Goal: Obtain resource: Download file/media

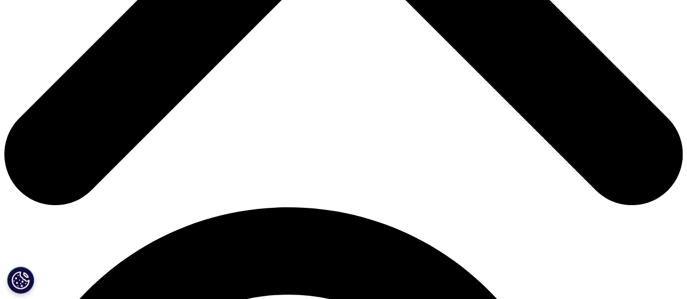
scroll to position [338, 641]
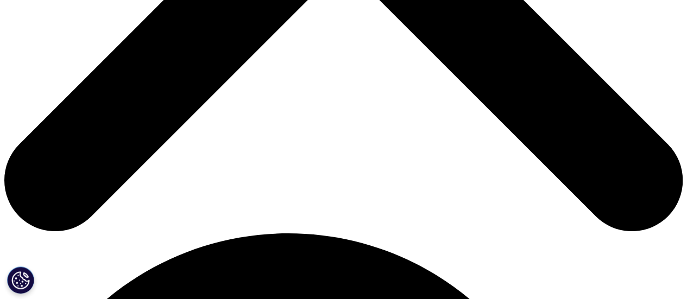
scroll to position [489, 0]
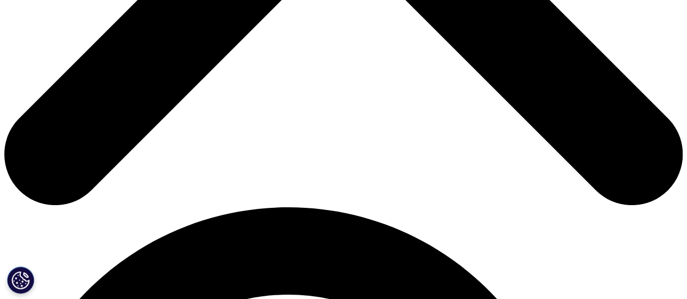
type input "AA"
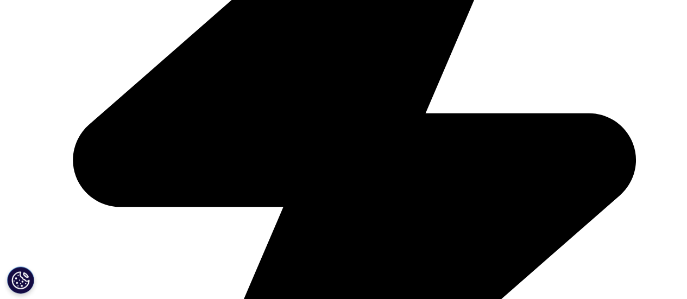
type input "BB"
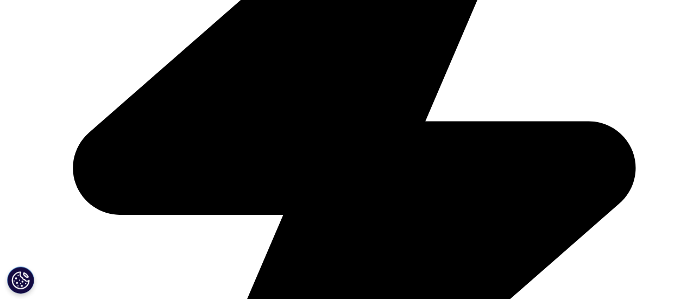
type input "p3xed4@outlook.com"
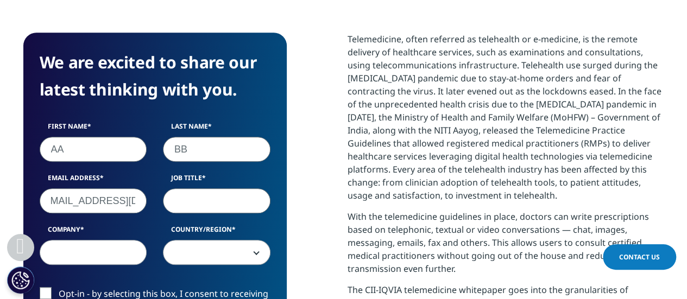
click at [185, 203] on input "Job Title" at bounding box center [216, 200] width 107 height 25
type input "cc"
click at [98, 248] on input "Company" at bounding box center [93, 252] width 107 height 25
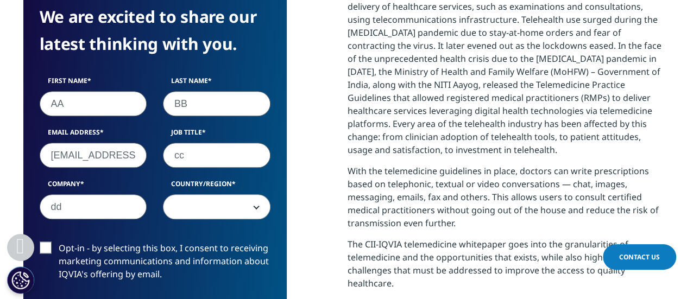
scroll to position [543, 0]
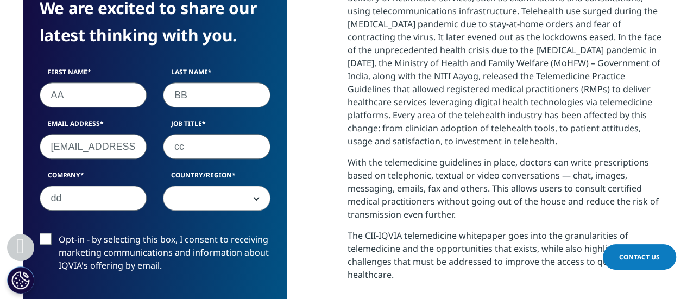
type input "dd"
click at [254, 198] on b at bounding box center [254, 198] width 0 height 0
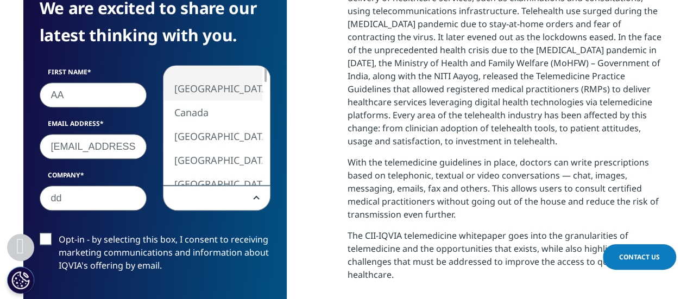
select select "[GEOGRAPHIC_DATA]"
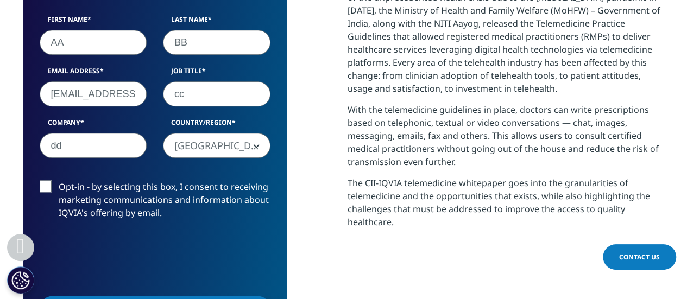
scroll to position [707, 0]
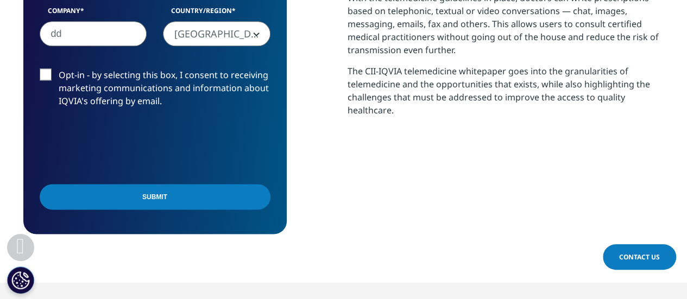
click at [222, 200] on input "Submit" at bounding box center [155, 197] width 231 height 26
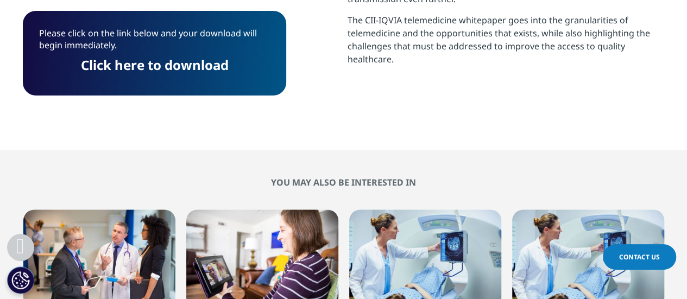
scroll to position [700, 0]
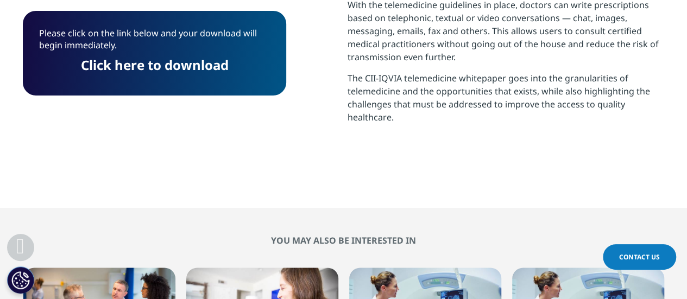
click at [157, 80] on div "Please click on the link below and your download will begin immediately. Click …" at bounding box center [154, 53] width 263 height 85
click at [159, 67] on link "Click here to download" at bounding box center [155, 65] width 148 height 18
